Goal: Information Seeking & Learning: Learn about a topic

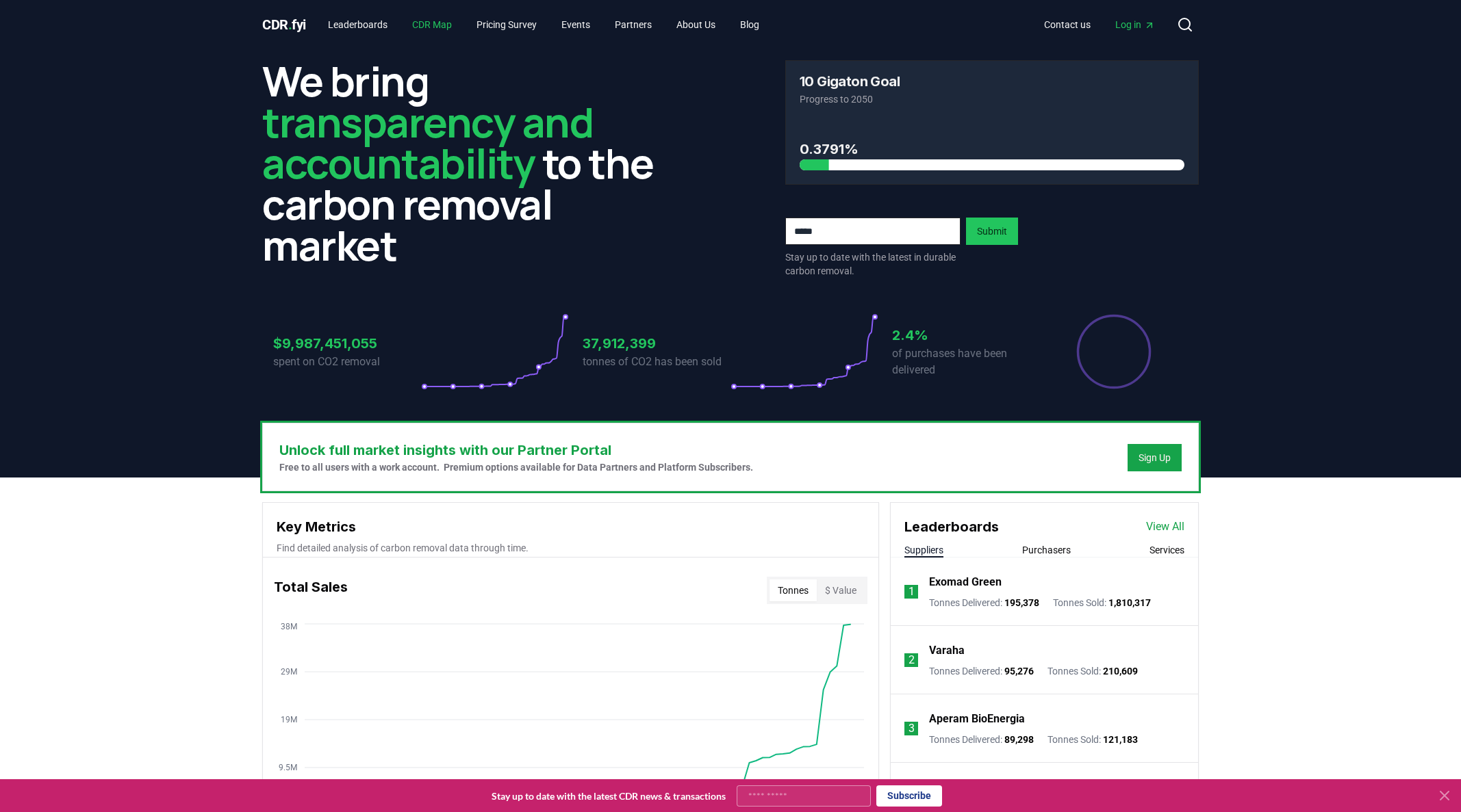
click at [427, 27] on link "CDR Map" at bounding box center [432, 24] width 61 height 24
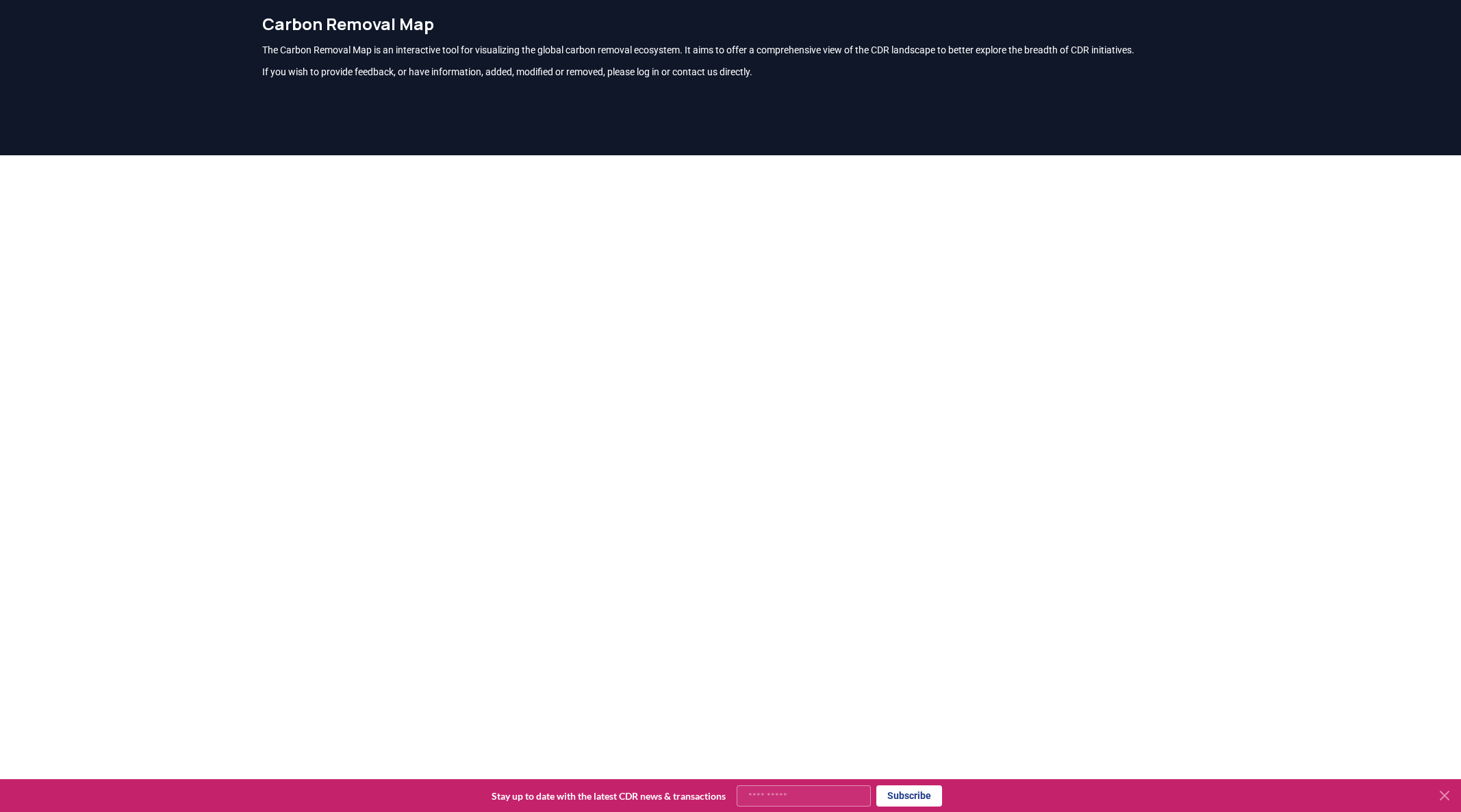
scroll to position [20, 0]
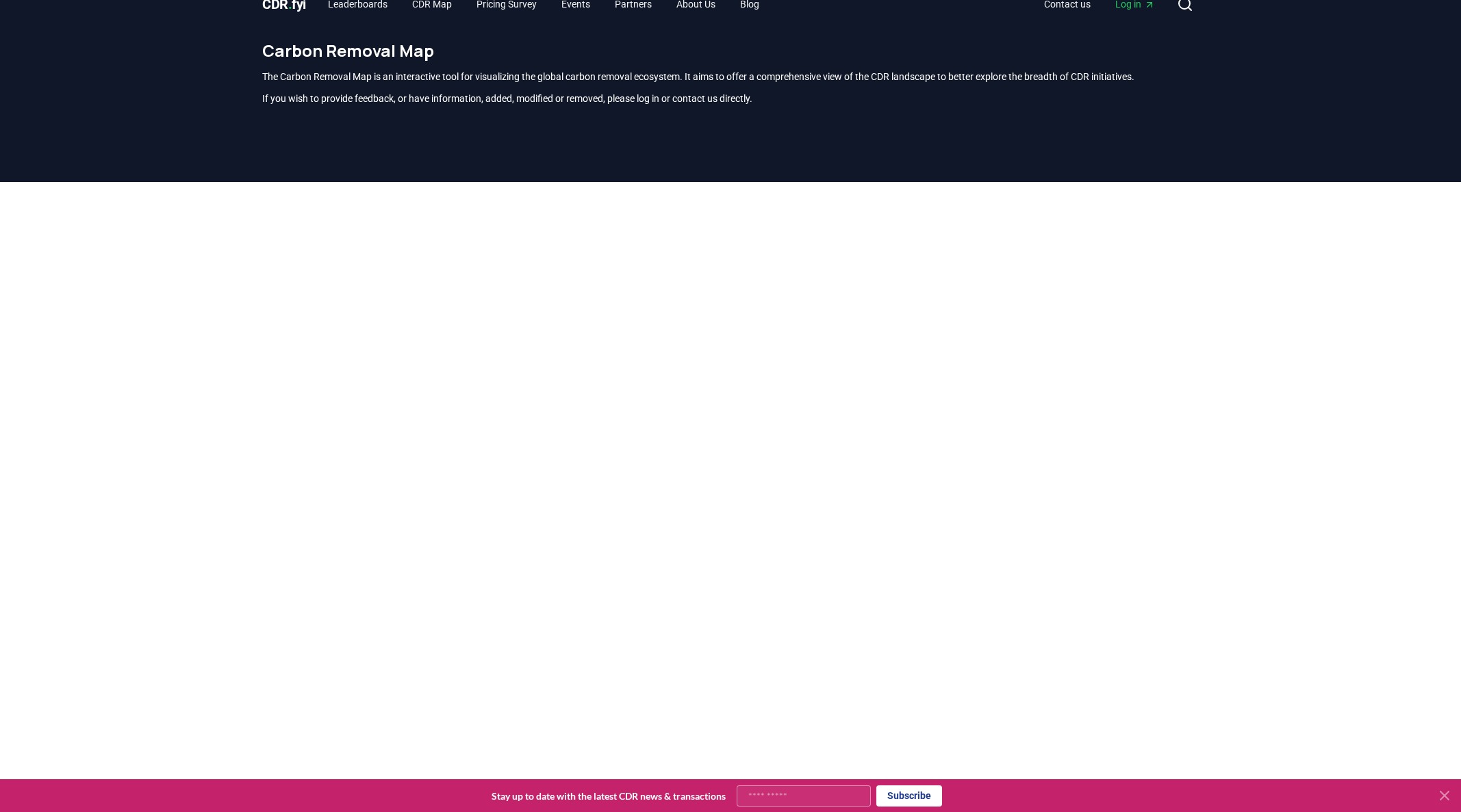
click at [207, 224] on div at bounding box center [730, 524] width 1461 height 685
click at [281, 6] on span "CDR . fyi" at bounding box center [284, 5] width 44 height 17
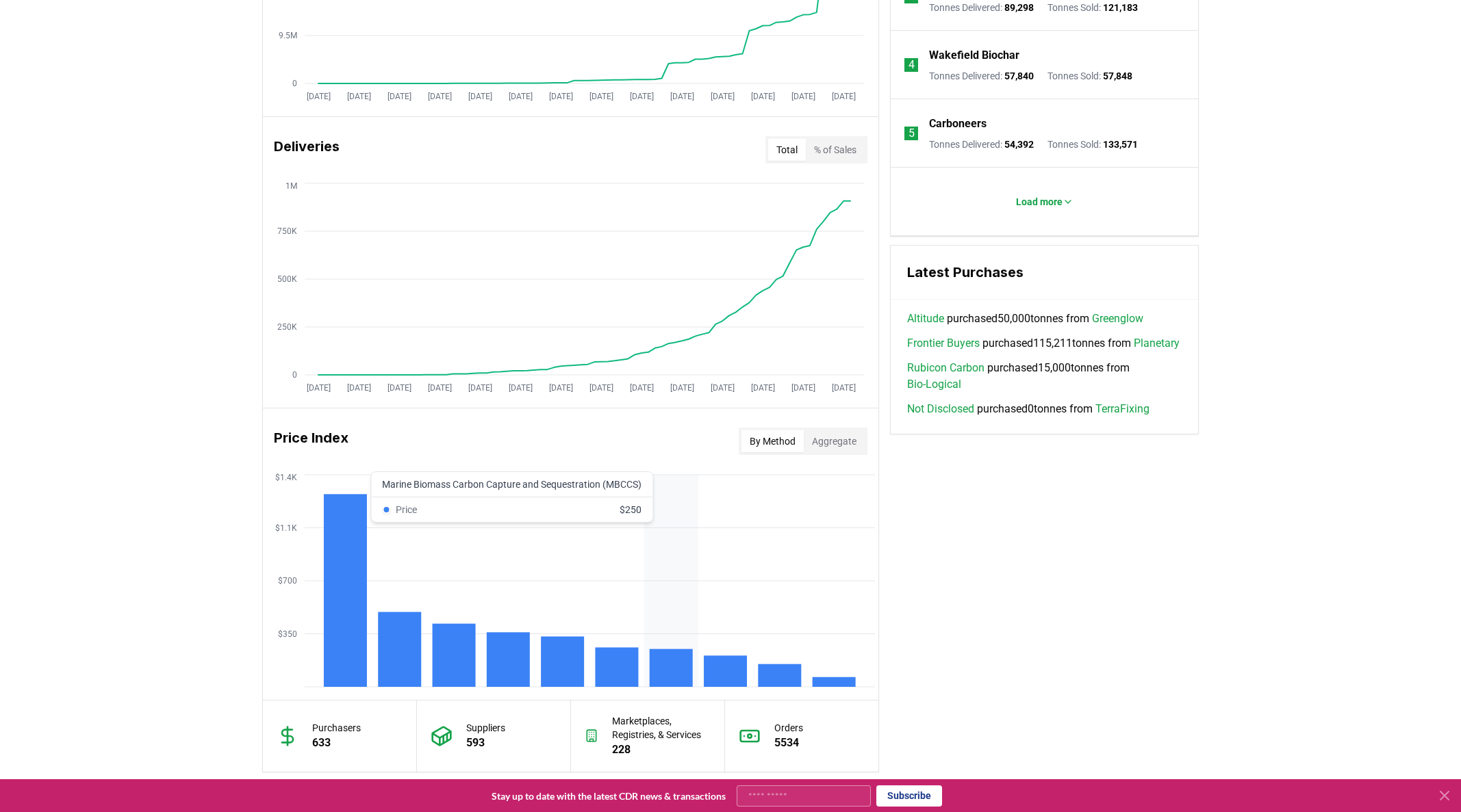
scroll to position [842, 0]
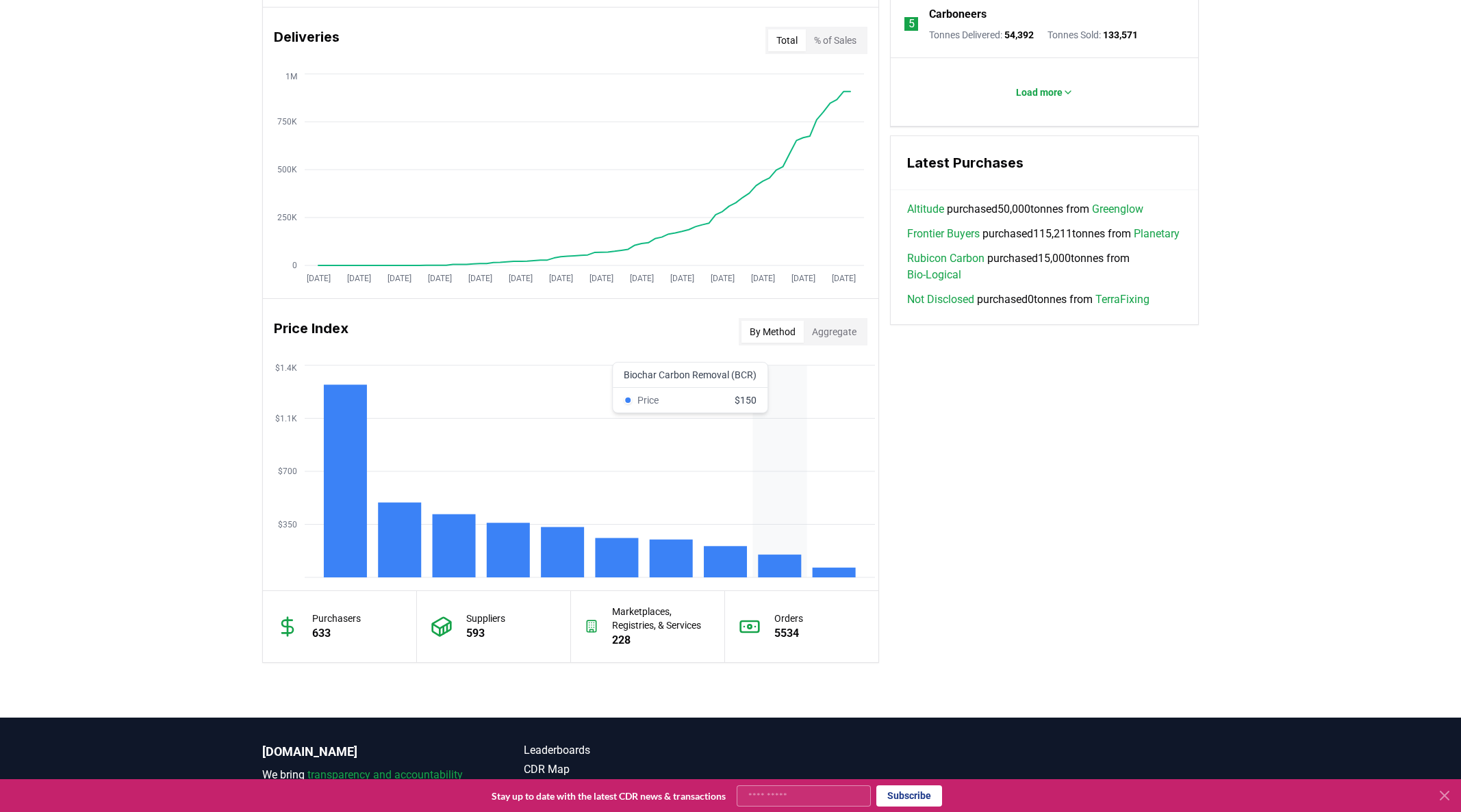
click at [781, 560] on rect at bounding box center [779, 566] width 43 height 23
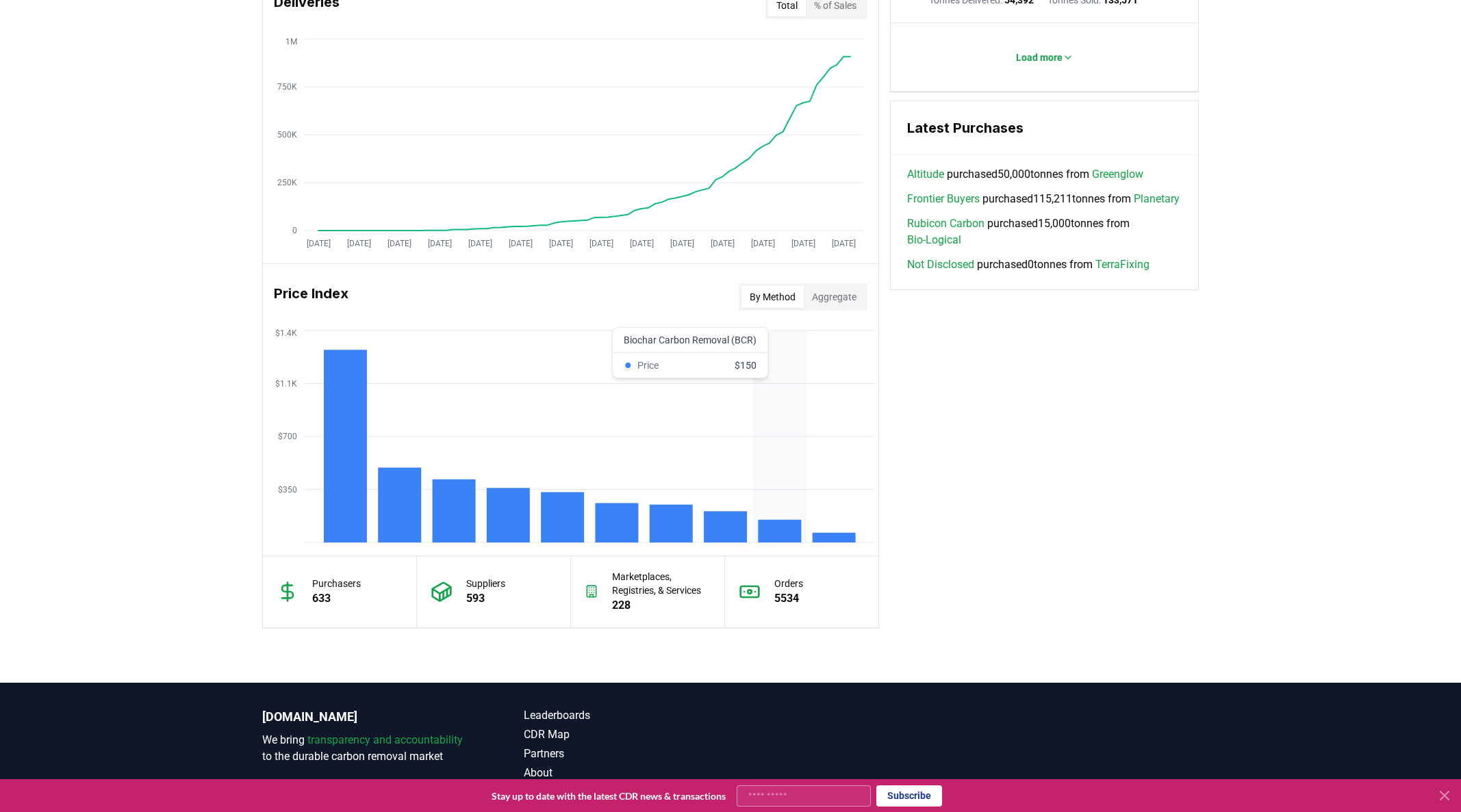
scroll to position [947, 0]
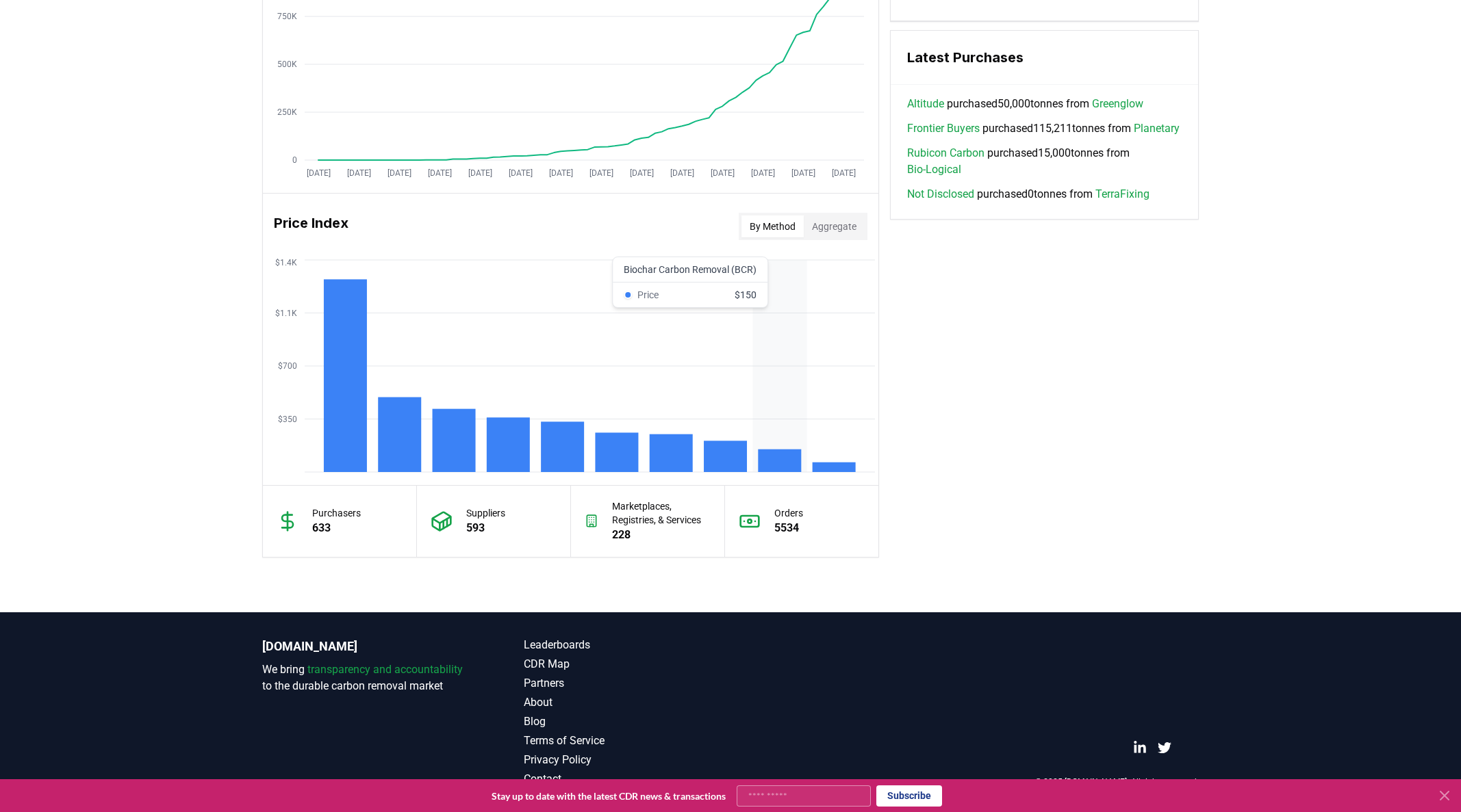
click at [770, 465] on rect at bounding box center [779, 461] width 43 height 23
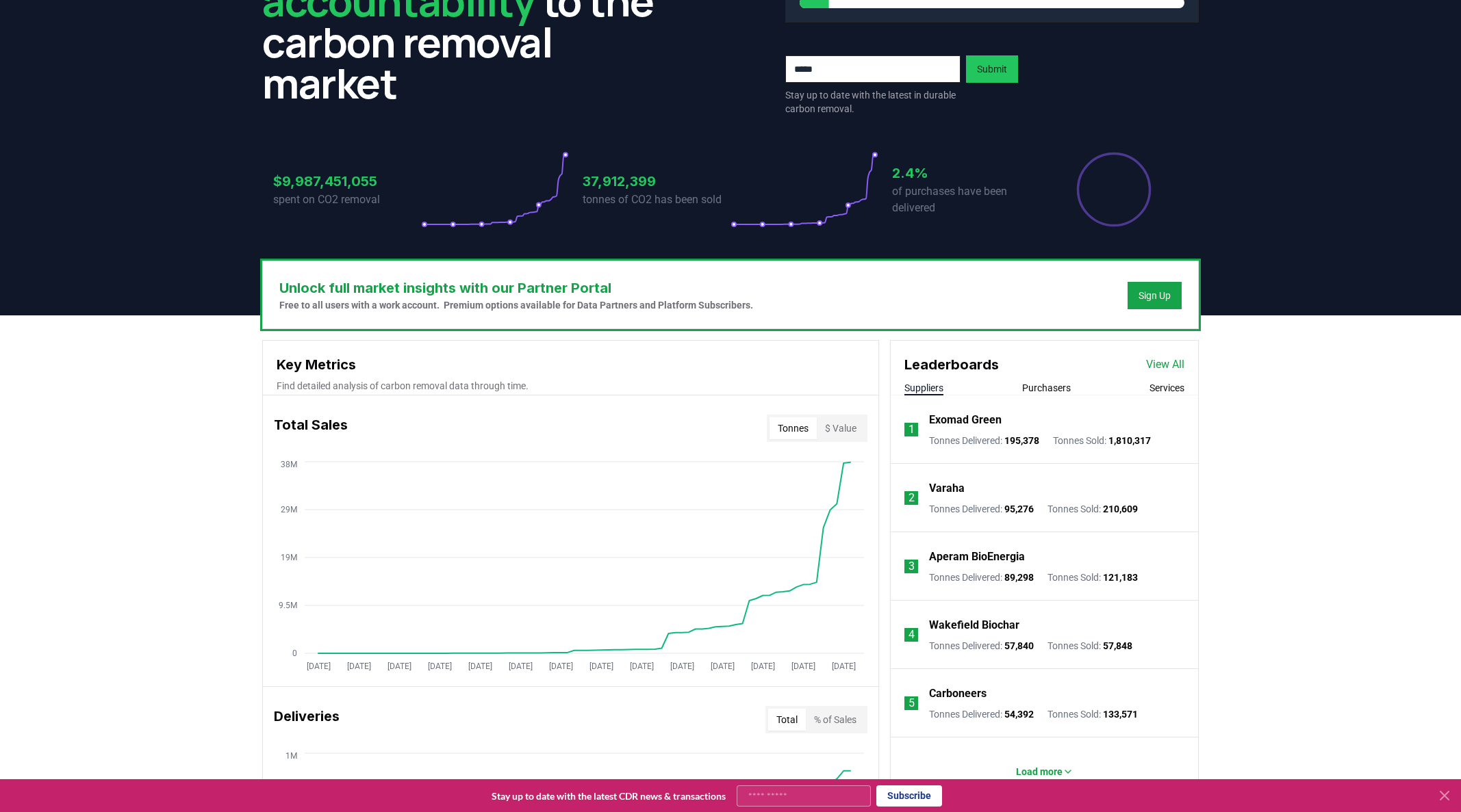
scroll to position [0, 0]
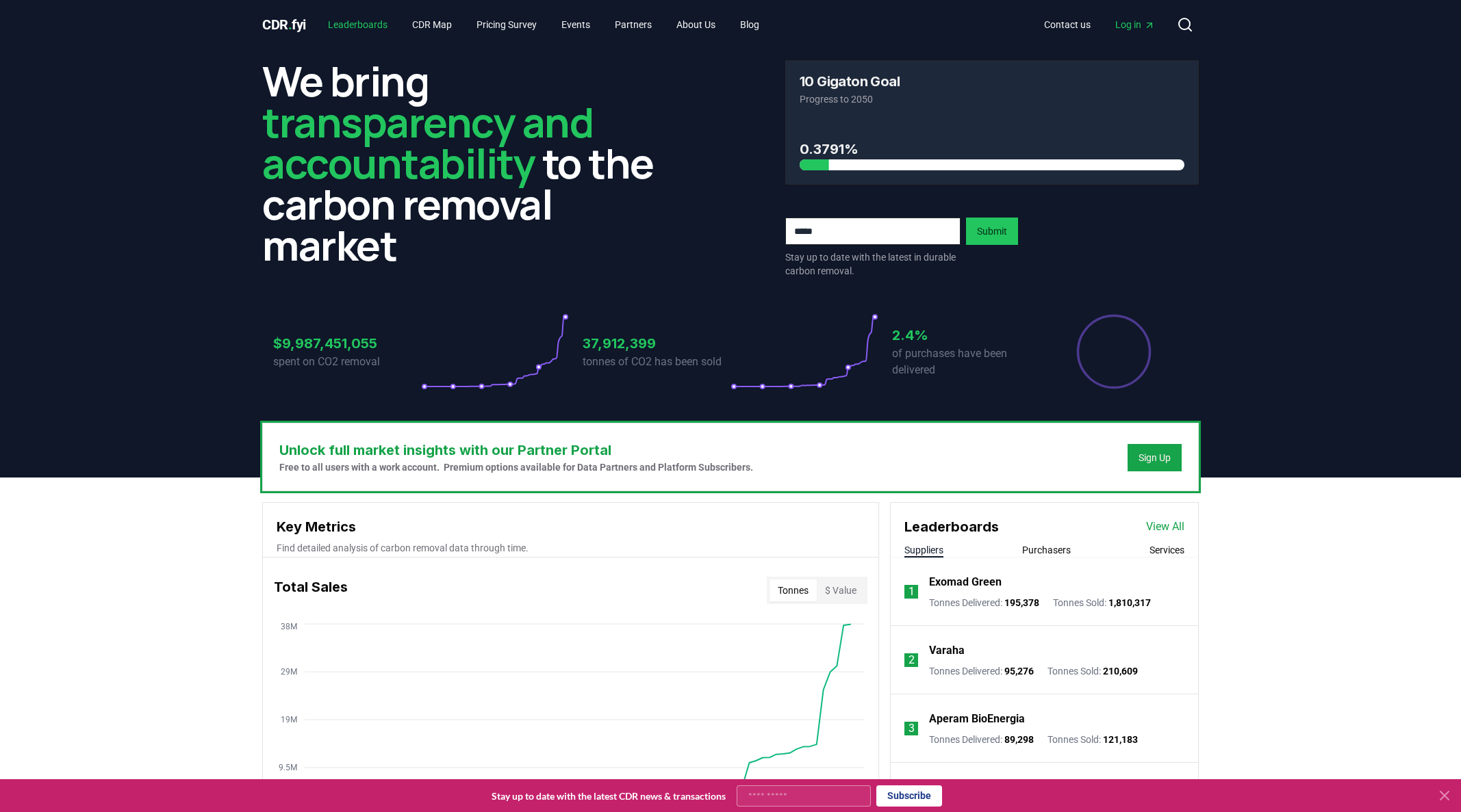
click at [367, 31] on link "Leaderboards" at bounding box center [357, 24] width 81 height 24
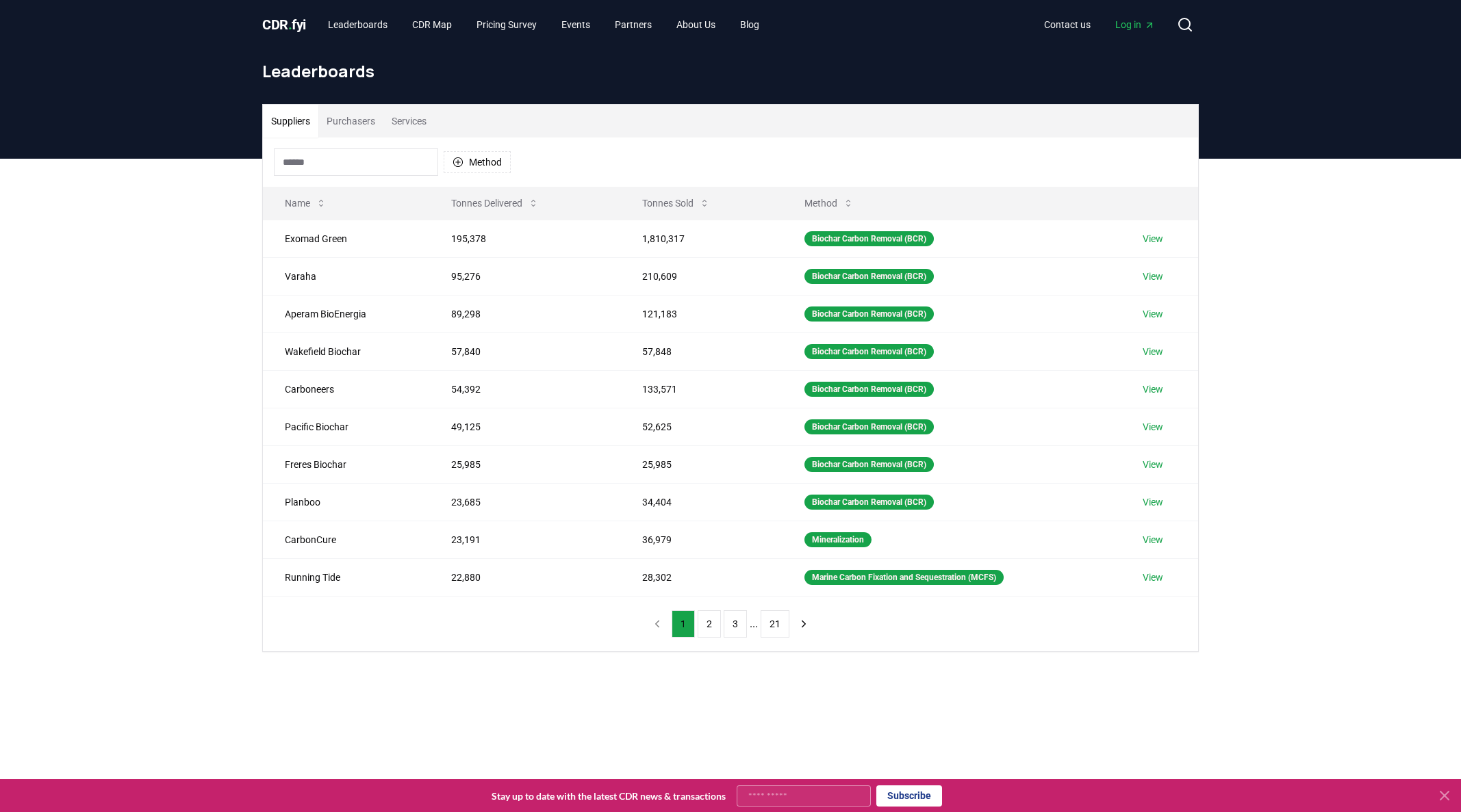
click at [349, 123] on button "Purchasers" at bounding box center [351, 121] width 65 height 33
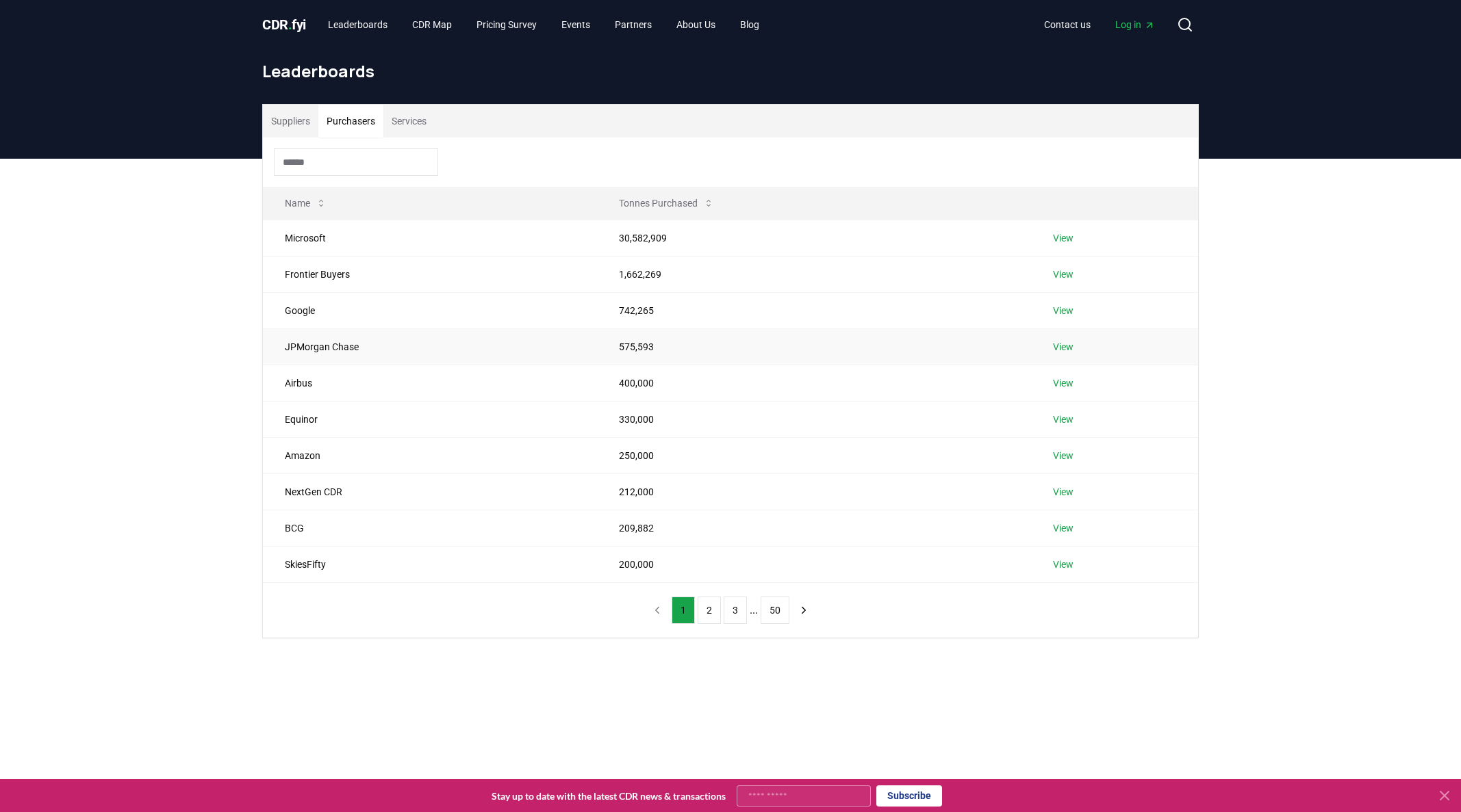
click at [1064, 347] on link "View" at bounding box center [1063, 347] width 20 height 14
click at [355, 121] on button "Purchasers" at bounding box center [351, 121] width 65 height 33
click at [359, 165] on input at bounding box center [356, 162] width 165 height 27
click at [403, 124] on button "Services" at bounding box center [409, 121] width 52 height 33
click at [369, 124] on button "Purchasers" at bounding box center [351, 121] width 65 height 33
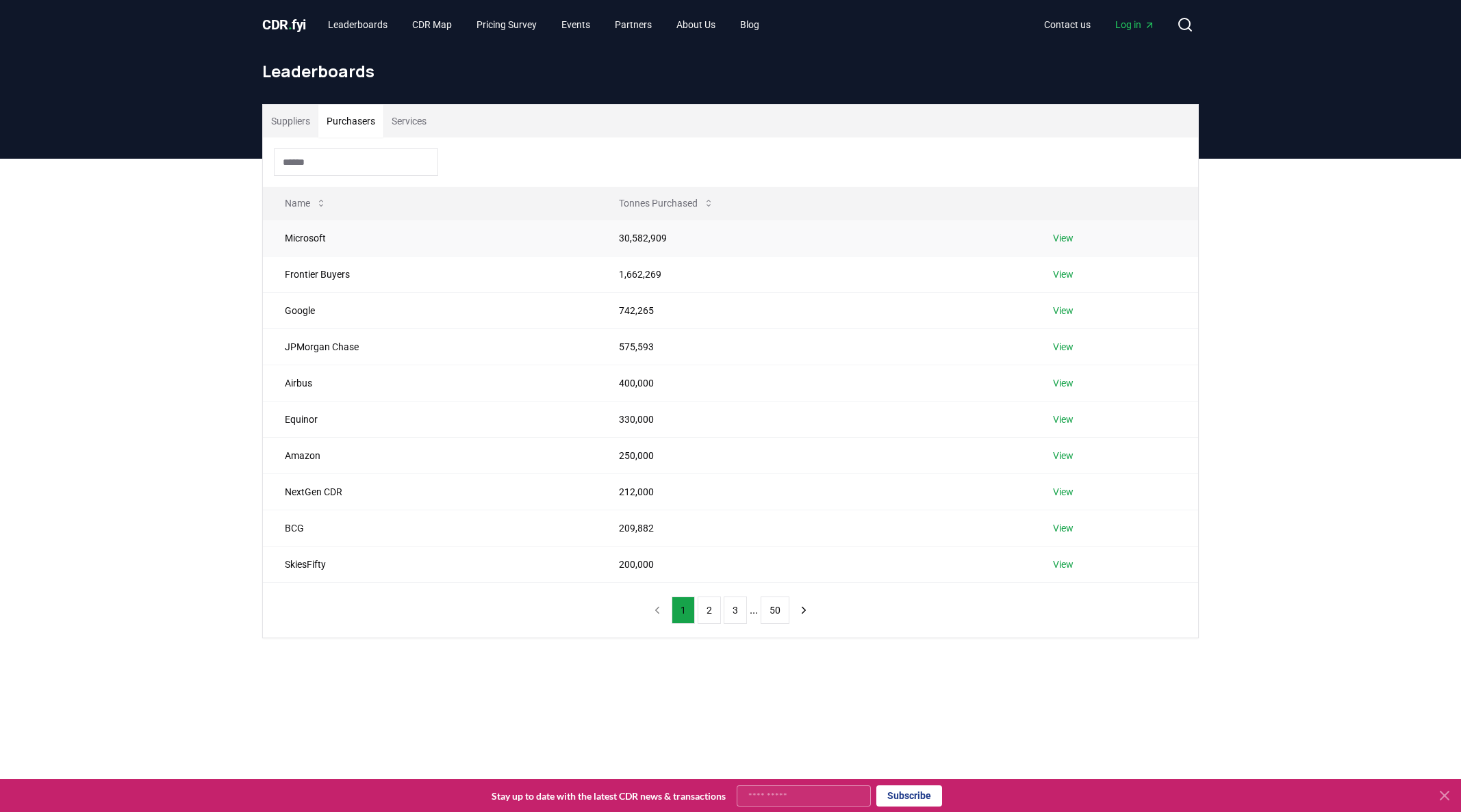
click at [1060, 236] on link "View" at bounding box center [1063, 238] width 20 height 14
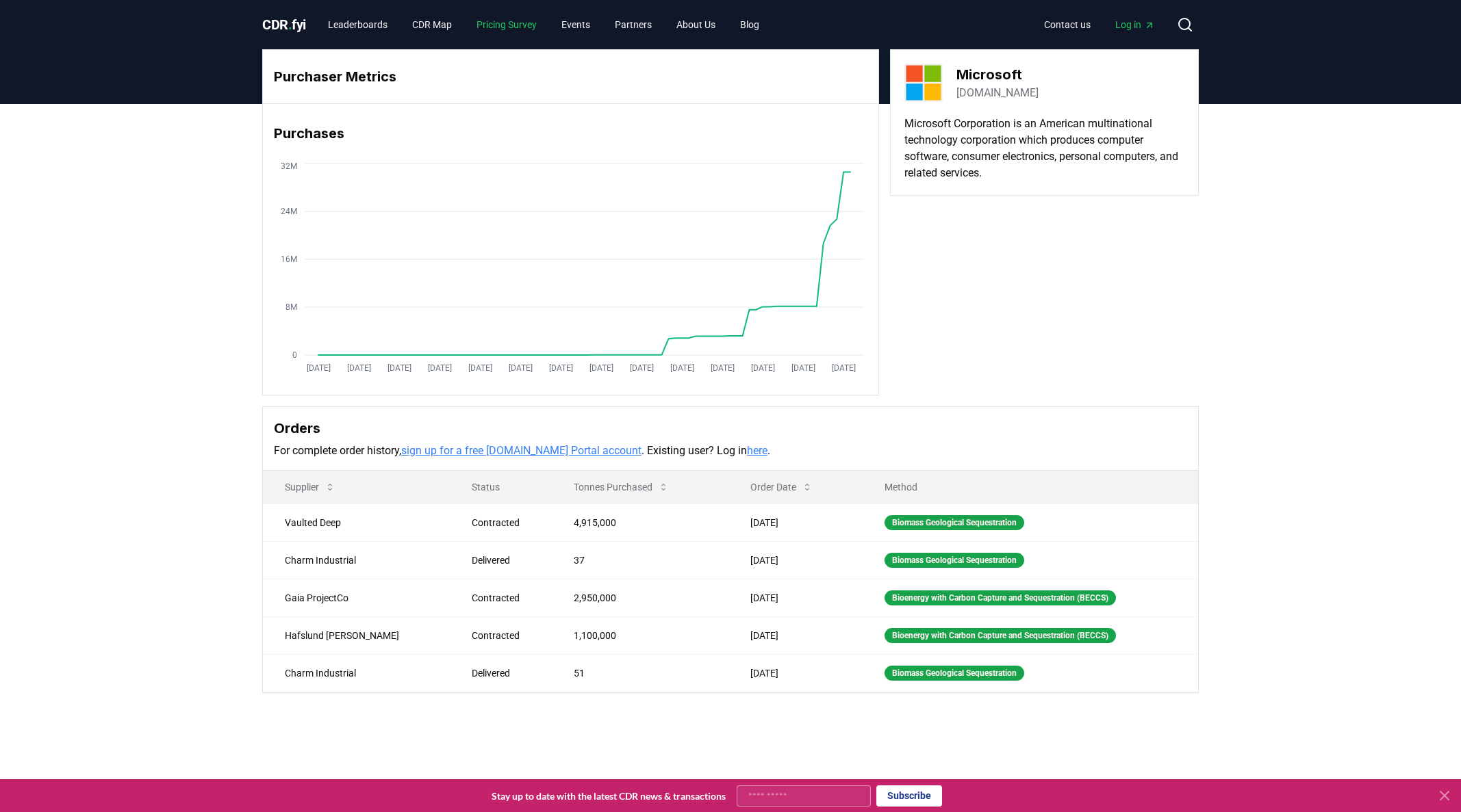
click at [504, 24] on link "Pricing Survey" at bounding box center [507, 24] width 82 height 24
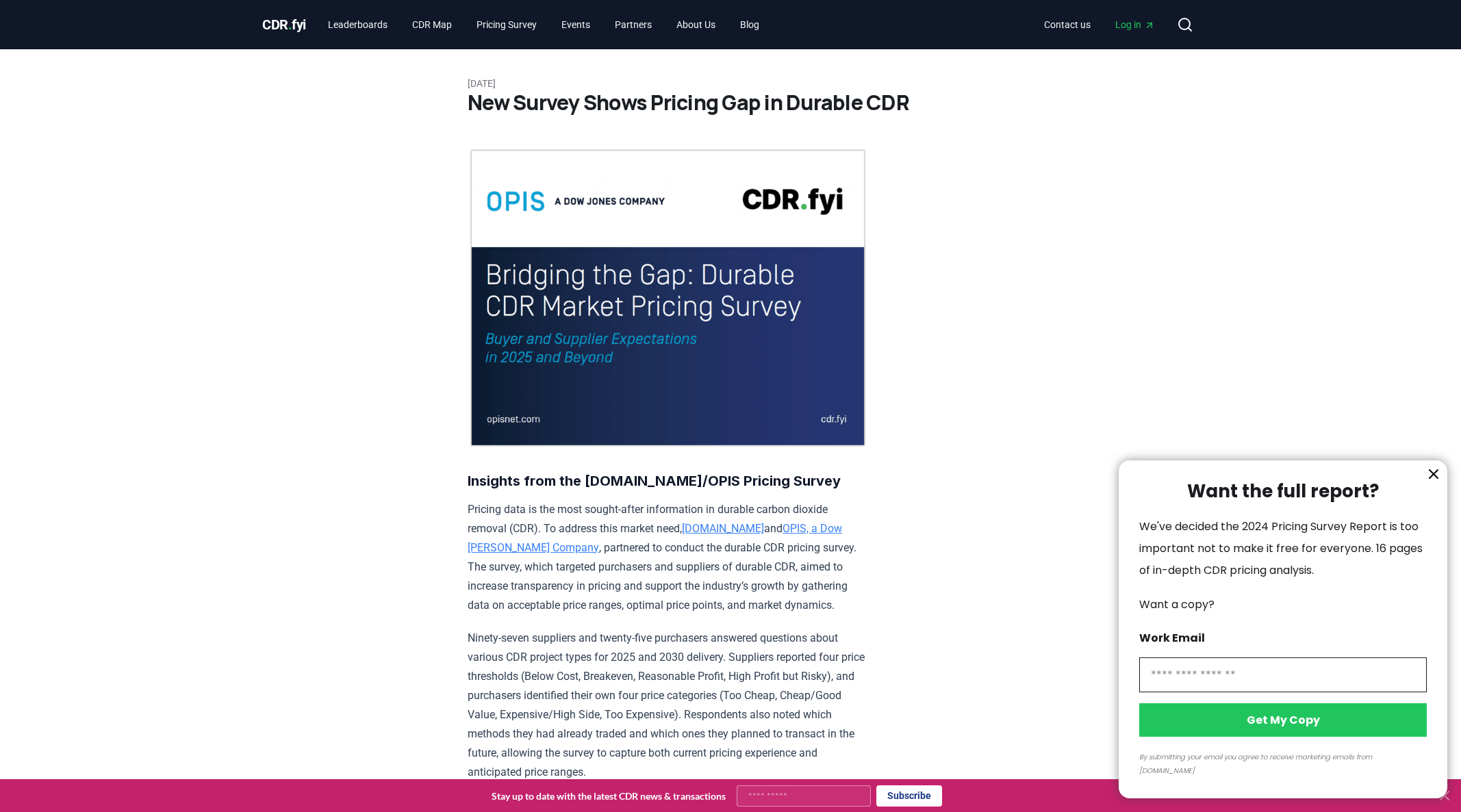
drag, startPoint x: 1441, startPoint y: 487, endPoint x: 1469, endPoint y: 487, distance: 28.0
click at [1441, 482] on icon "information" at bounding box center [1434, 475] width 17 height 17
